Goal: Check status: Check status

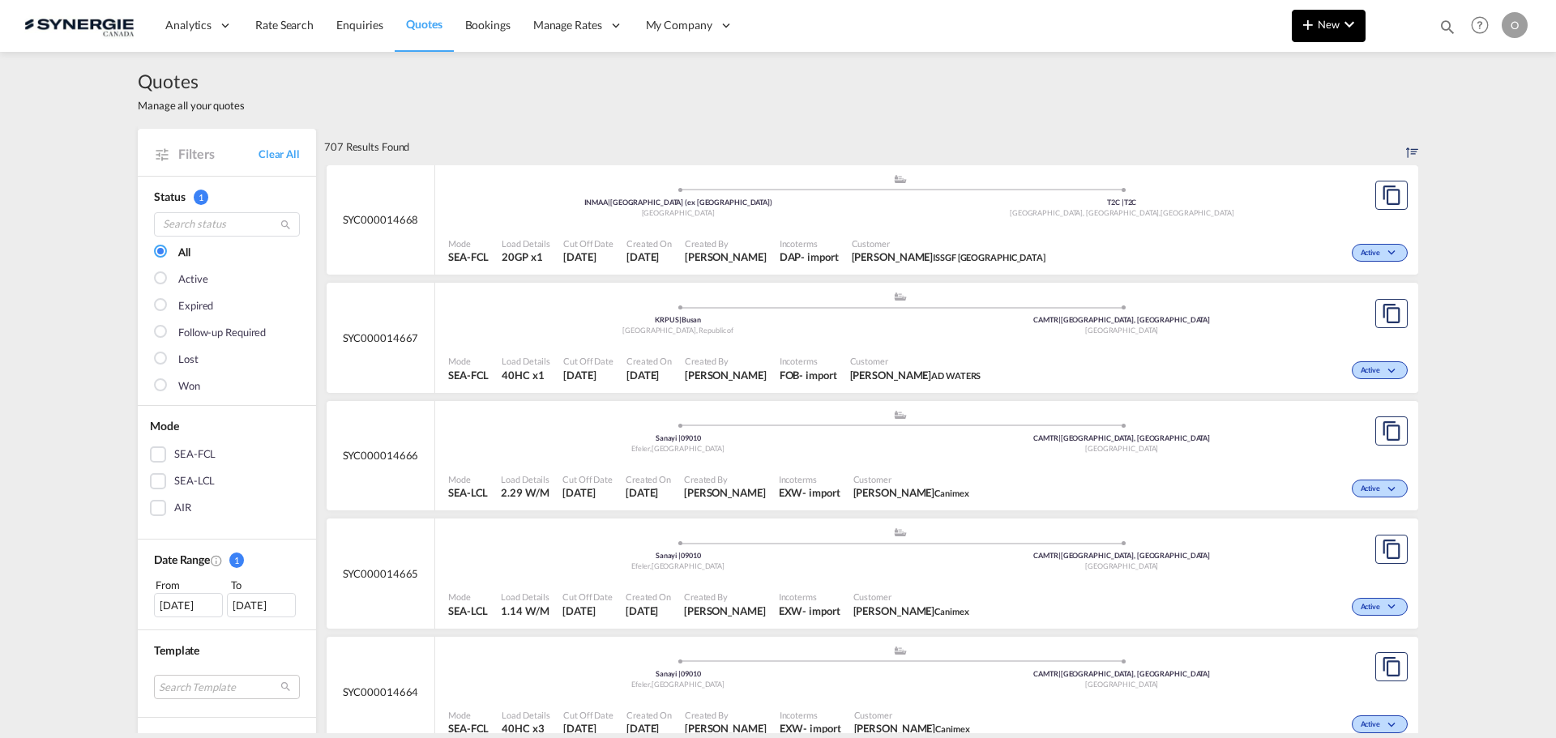
click at [1303, 28] on md-icon "icon-plus 400-fg" at bounding box center [1307, 24] width 19 height 19
click at [1350, 31] on md-backdrop at bounding box center [778, 369] width 1556 height 738
click at [1447, 25] on md-icon "icon-magnify" at bounding box center [1447, 27] width 18 height 18
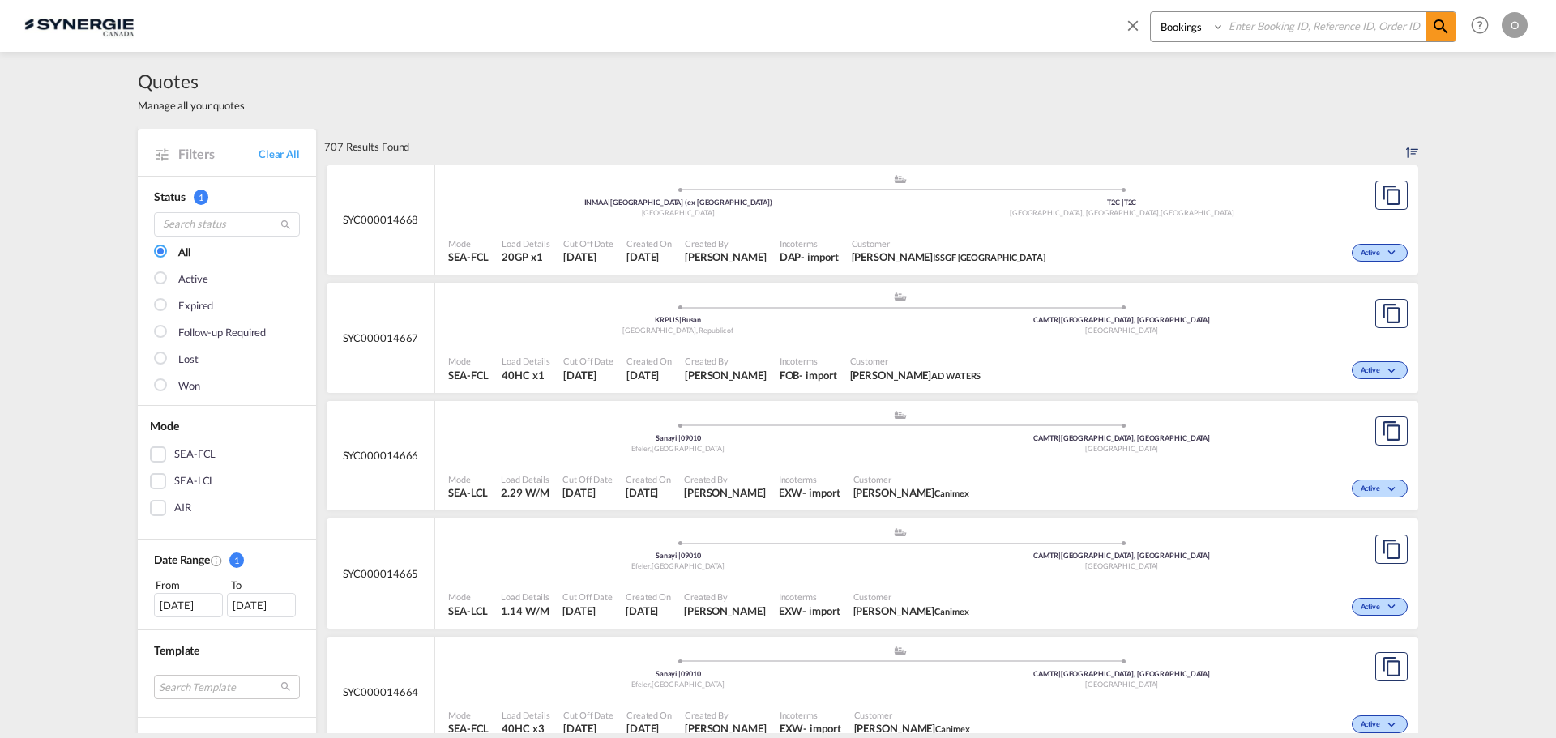
click at [1182, 28] on select "Bookings Quotes Enquiries" at bounding box center [1189, 26] width 77 height 29
select select "Quotes"
click at [1151, 12] on select "Bookings Quotes Enquiries" at bounding box center [1189, 26] width 77 height 29
click at [1281, 29] on input at bounding box center [1326, 26] width 202 height 28
paste input "SYC000014118"
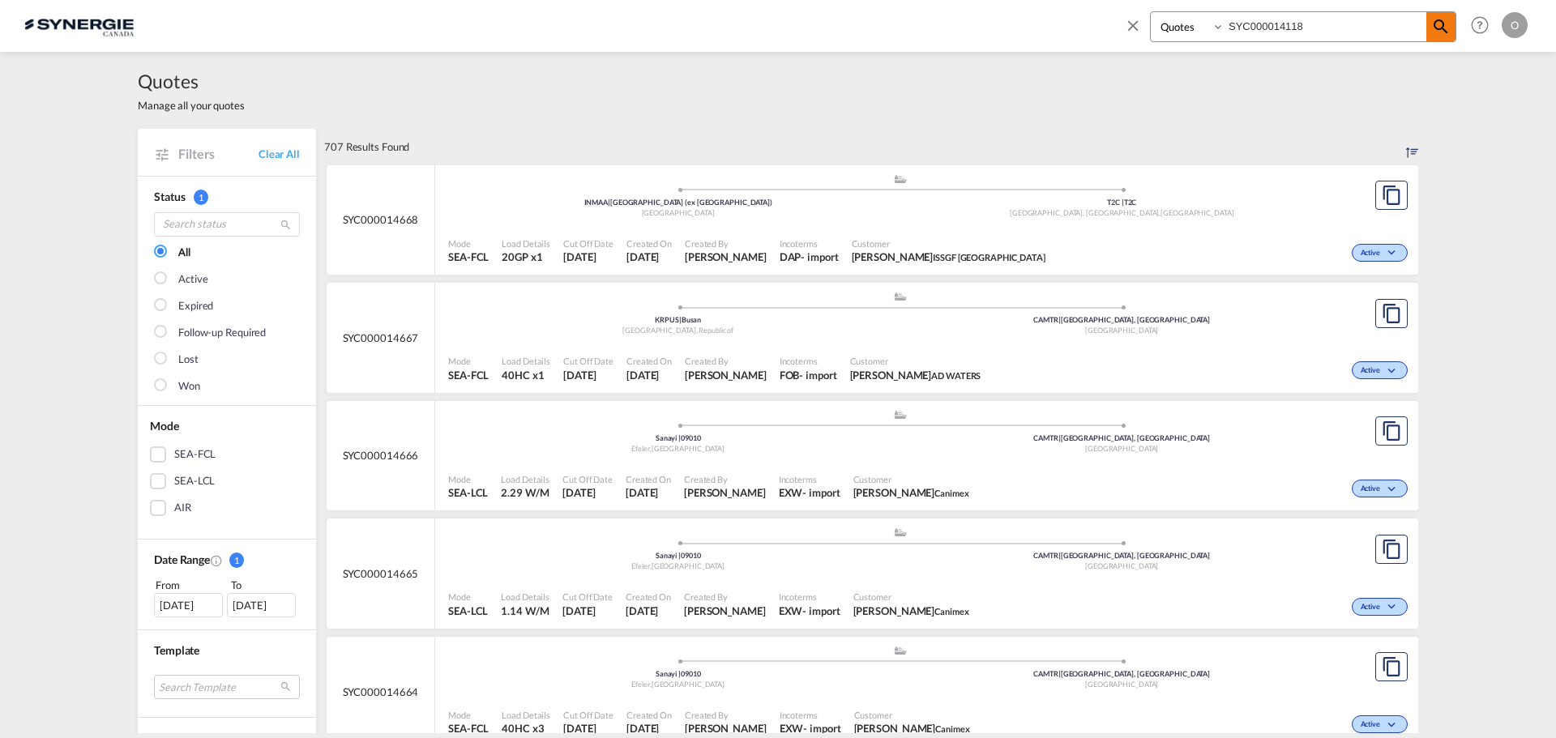
type input "SYC000014118"
click at [1438, 27] on md-icon "icon-magnify" at bounding box center [1440, 26] width 19 height 19
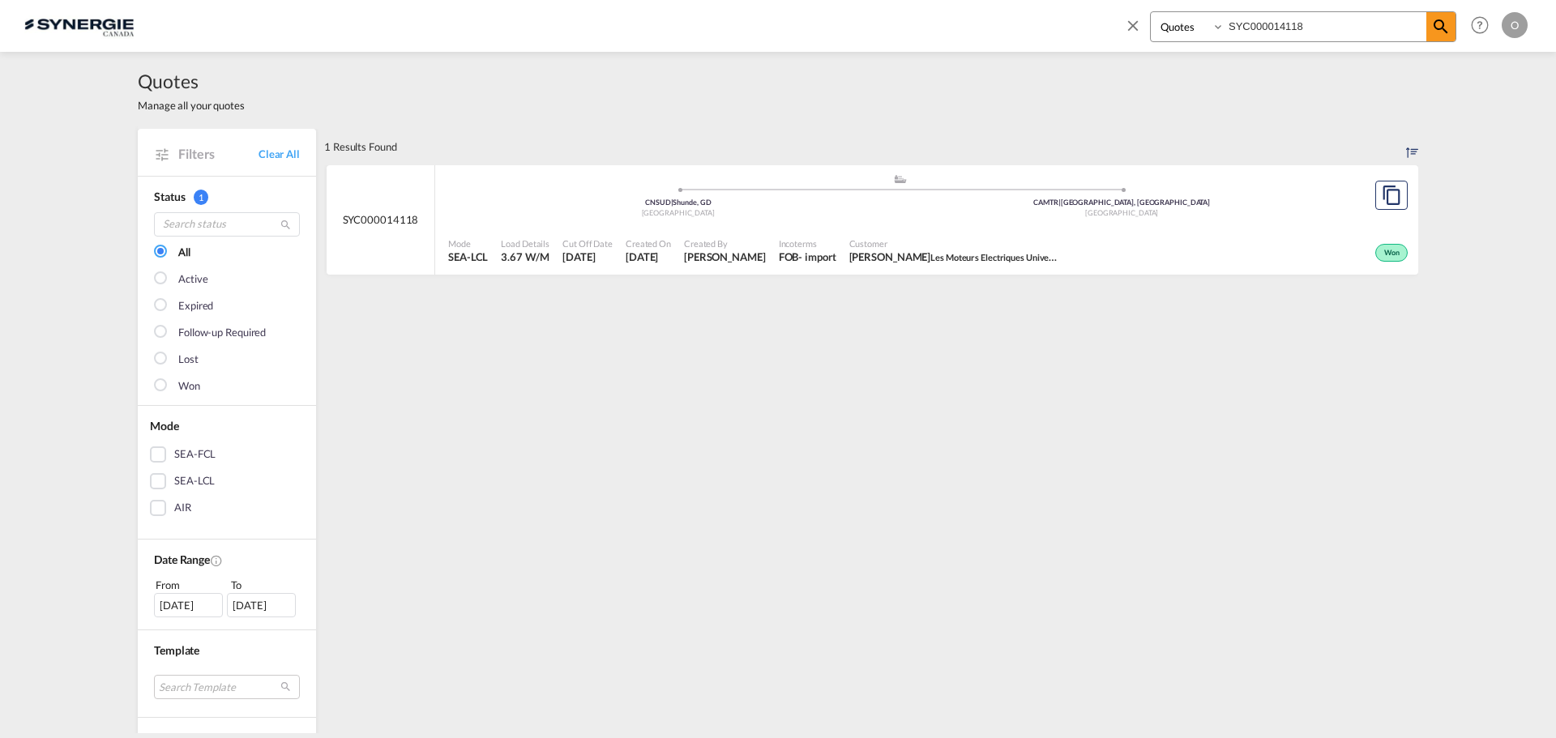
click at [831, 239] on span "Incoterms" at bounding box center [808, 243] width 58 height 12
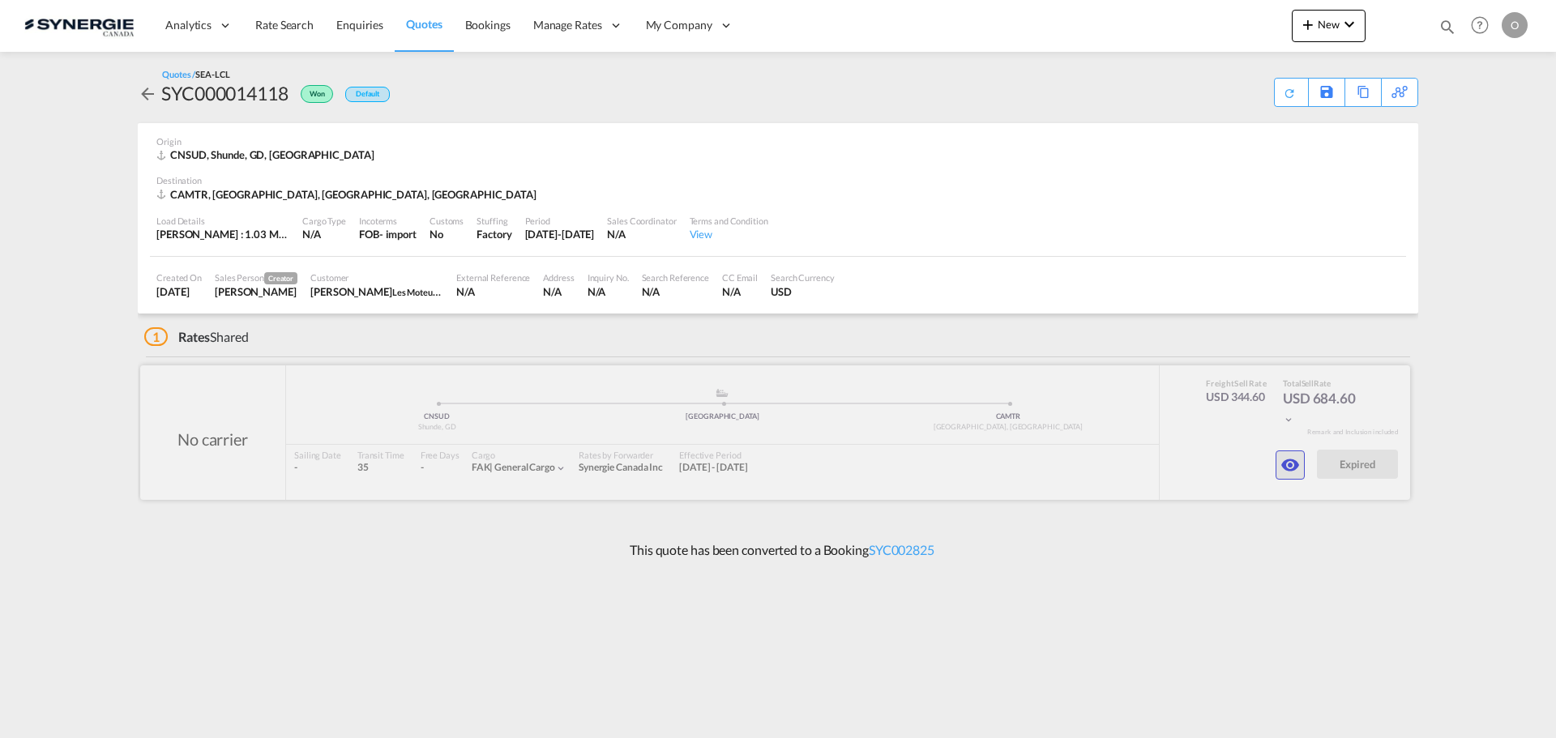
click at [1282, 472] on md-icon "icon-eye" at bounding box center [1289, 464] width 19 height 19
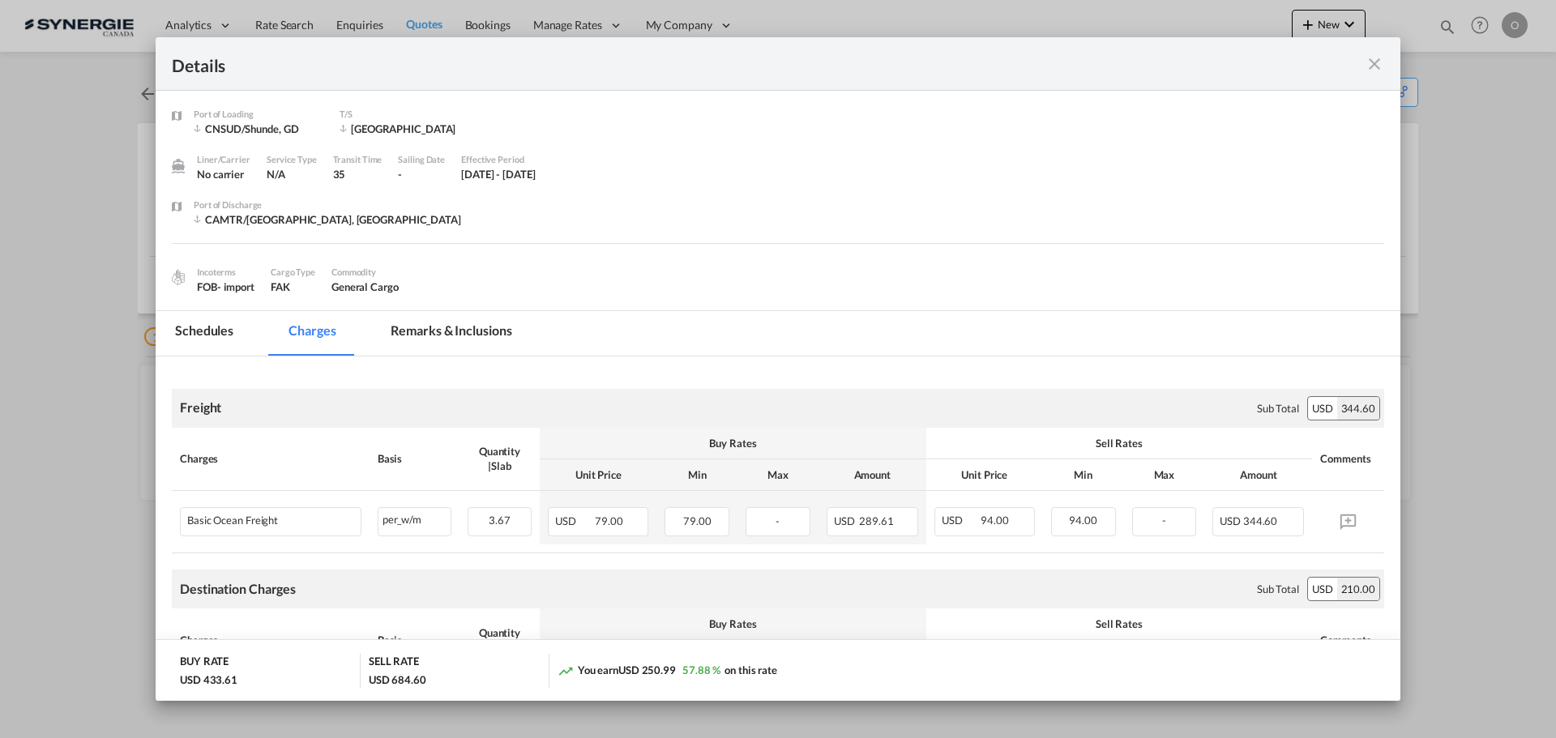
click at [1367, 65] on md-icon "icon-close fg-AAA8AD m-0 cursor" at bounding box center [1374, 63] width 19 height 19
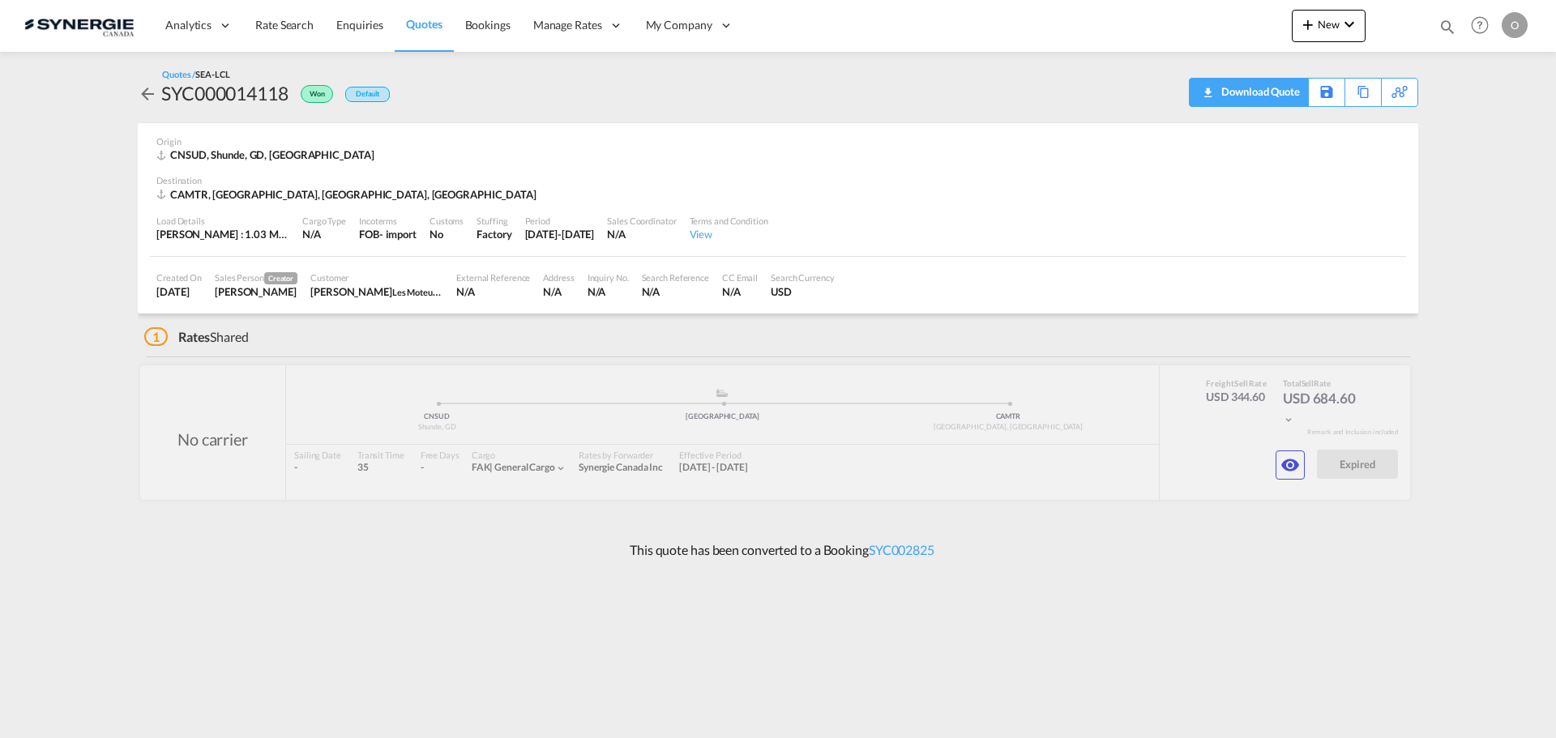
click at [1296, 92] on div "Download Quote" at bounding box center [1258, 92] width 83 height 26
